Goal: Find specific page/section: Find specific page/section

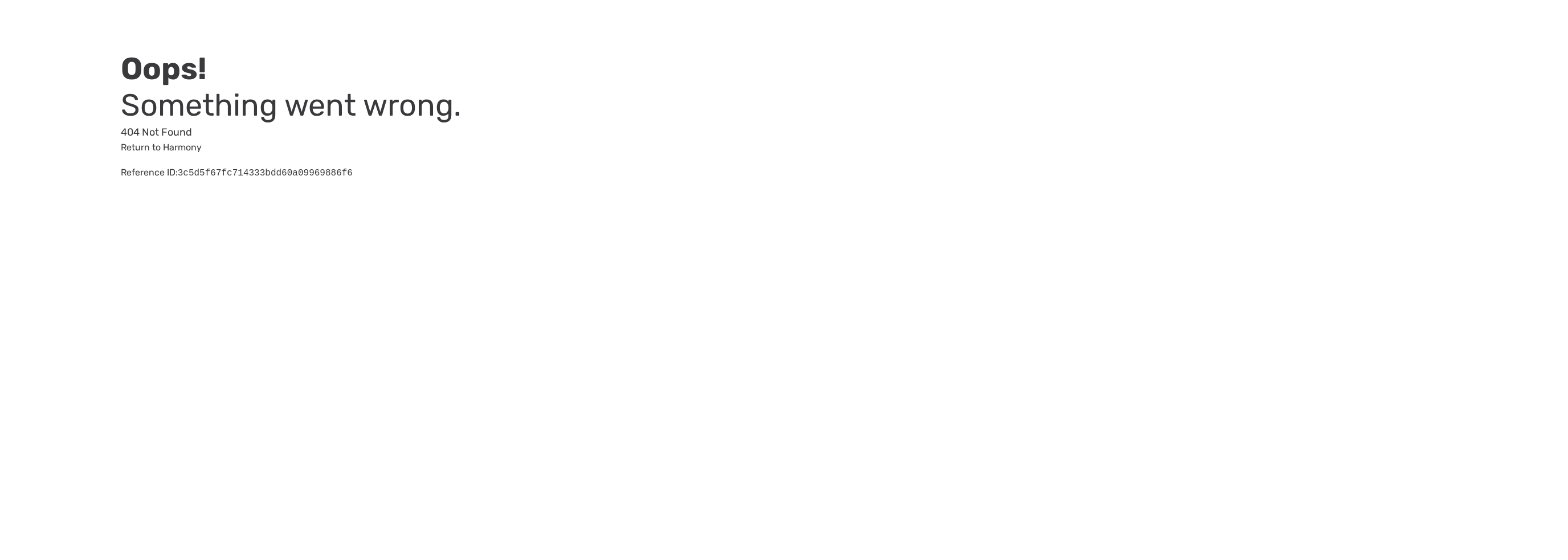
click at [697, 64] on h2 "Oops!" at bounding box center [421, 69] width 603 height 36
click at [707, 119] on h3 "Something went wrong." at bounding box center [421, 105] width 603 height 36
click at [160, 150] on link "Return to Harmony" at bounding box center [161, 148] width 81 height 11
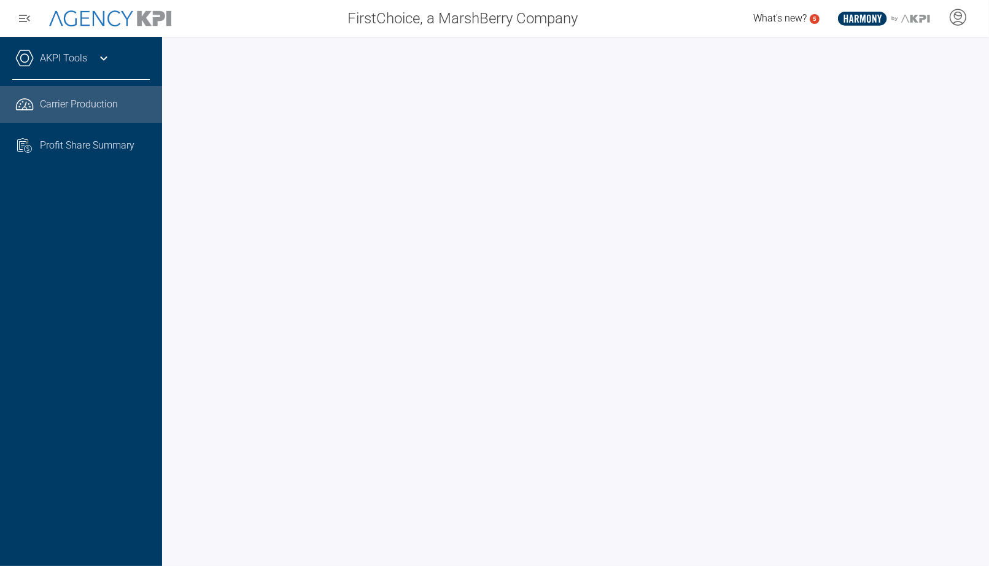
click at [172, 93] on div at bounding box center [575, 301] width 827 height 529
